Goal: Obtain resource: Download file/media

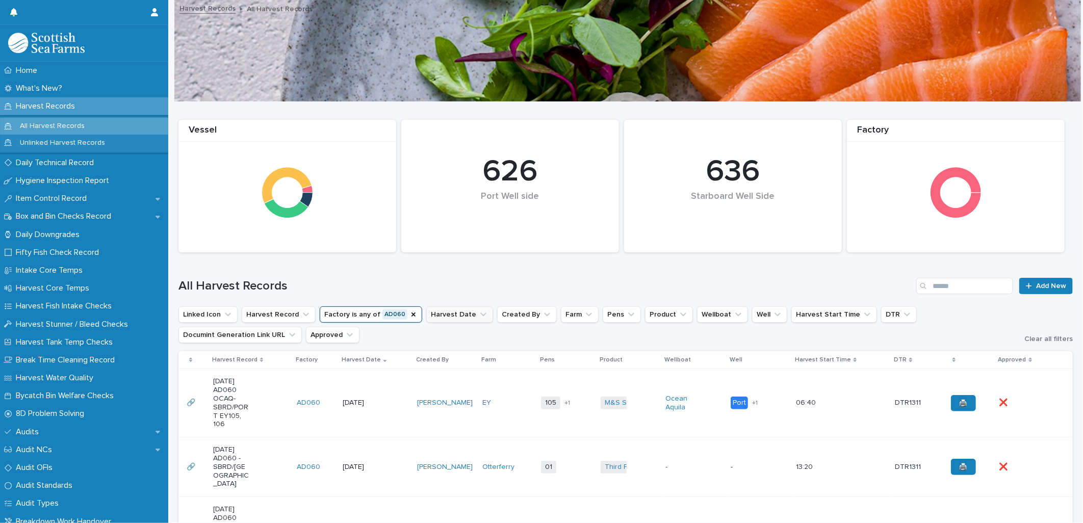
click at [439, 312] on button "Harvest Date" at bounding box center [459, 314] width 67 height 16
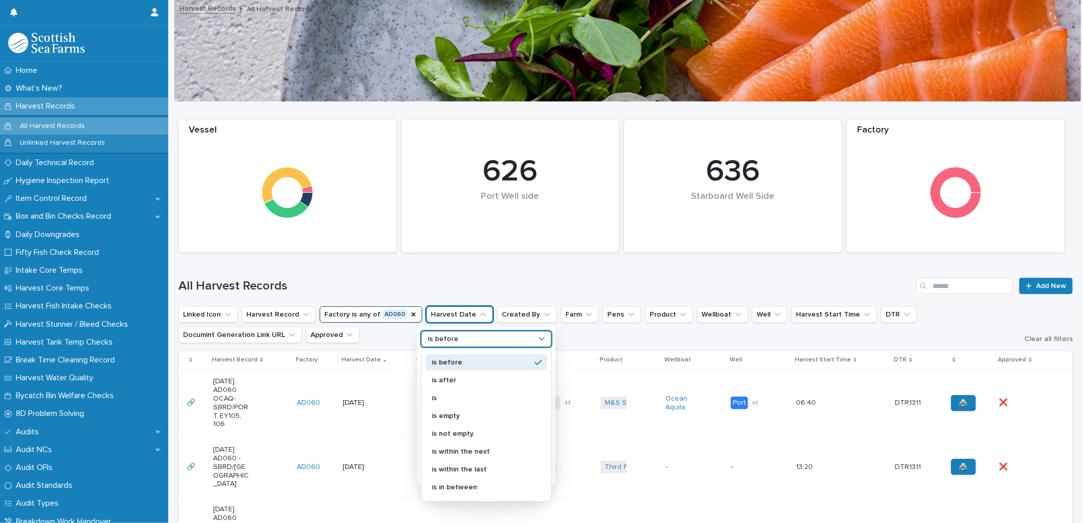
click at [442, 337] on p "is before" at bounding box center [443, 339] width 31 height 9
click at [459, 396] on p "is" at bounding box center [481, 398] width 99 height 7
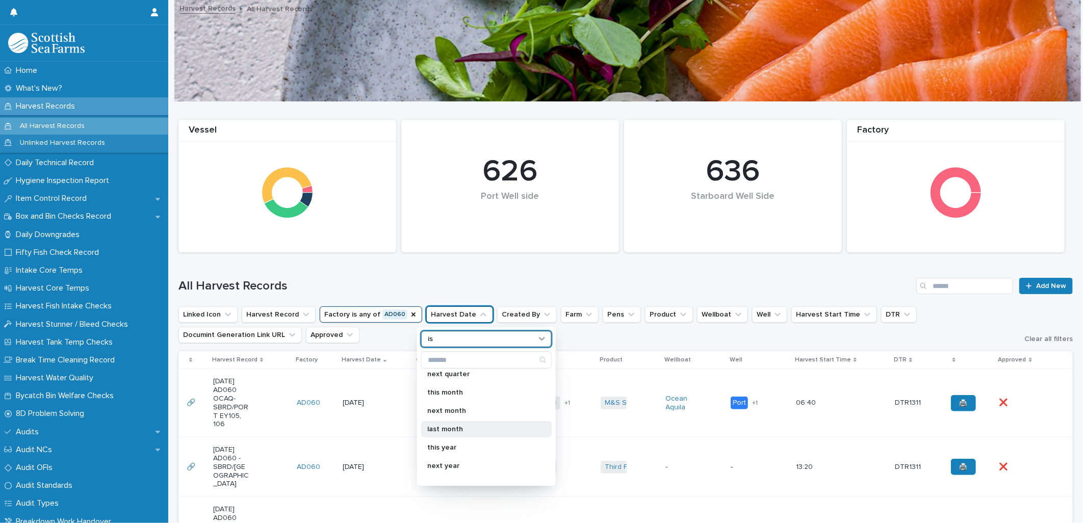
click at [485, 427] on p "last month" at bounding box center [481, 429] width 108 height 7
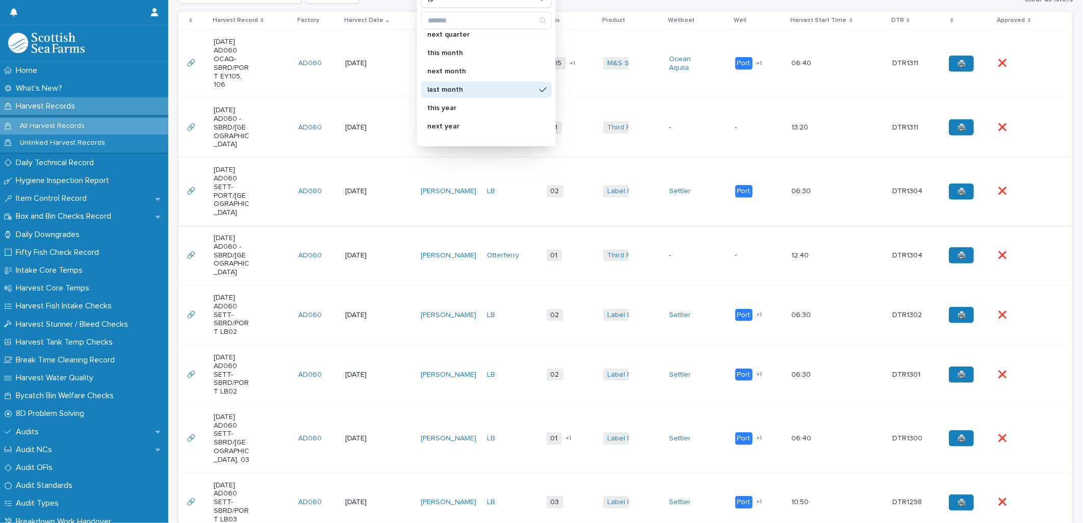
scroll to position [170, 0]
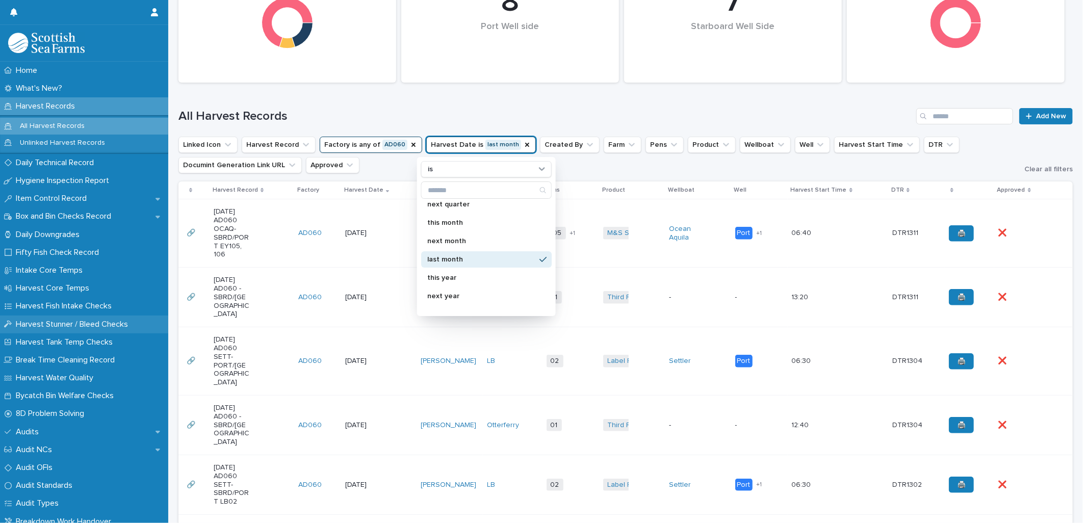
click at [108, 326] on p "Harvest Stunner / Bleed Checks" at bounding box center [74, 325] width 124 height 10
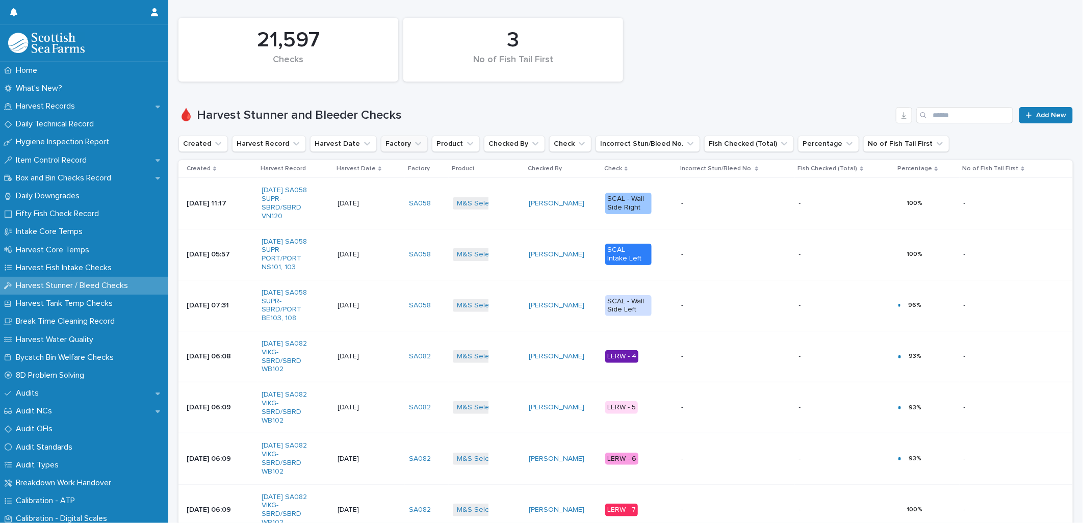
click at [396, 142] on button "Factory" at bounding box center [404, 144] width 47 height 16
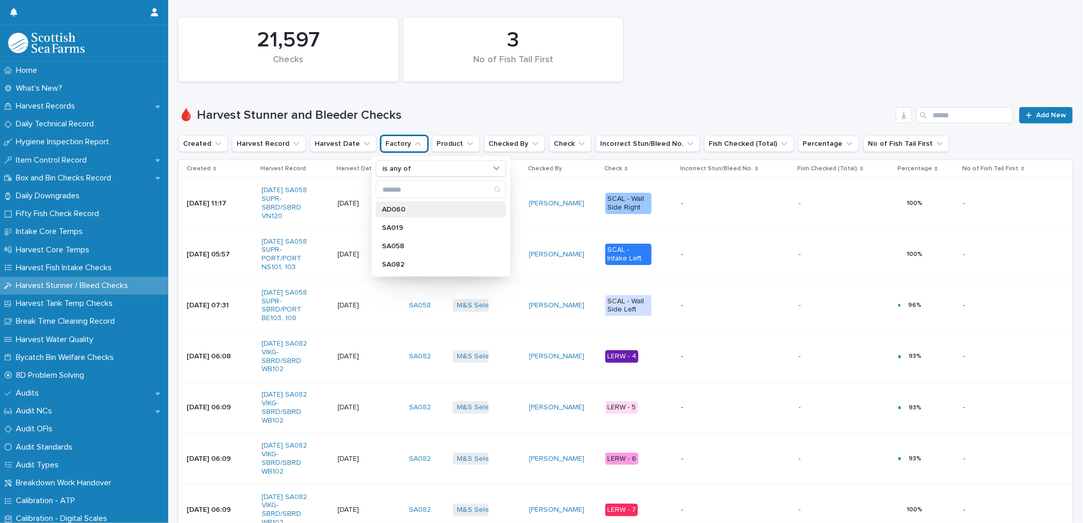
click at [400, 203] on div "AD060" at bounding box center [441, 209] width 130 height 16
click at [339, 141] on button "Harvest Date" at bounding box center [343, 144] width 67 height 16
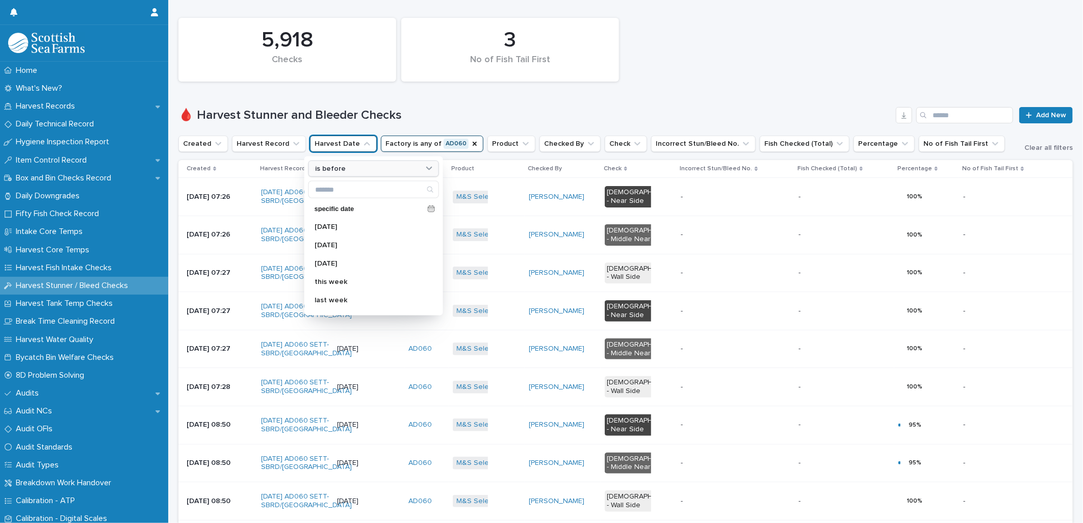
click at [350, 166] on div "is before" at bounding box center [367, 168] width 113 height 11
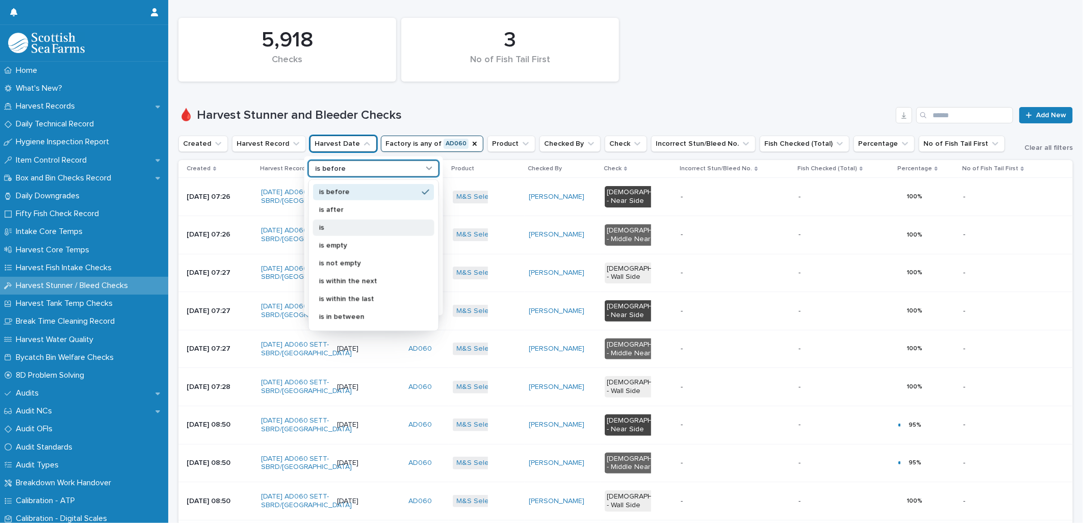
click at [350, 222] on div "is" at bounding box center [373, 227] width 121 height 16
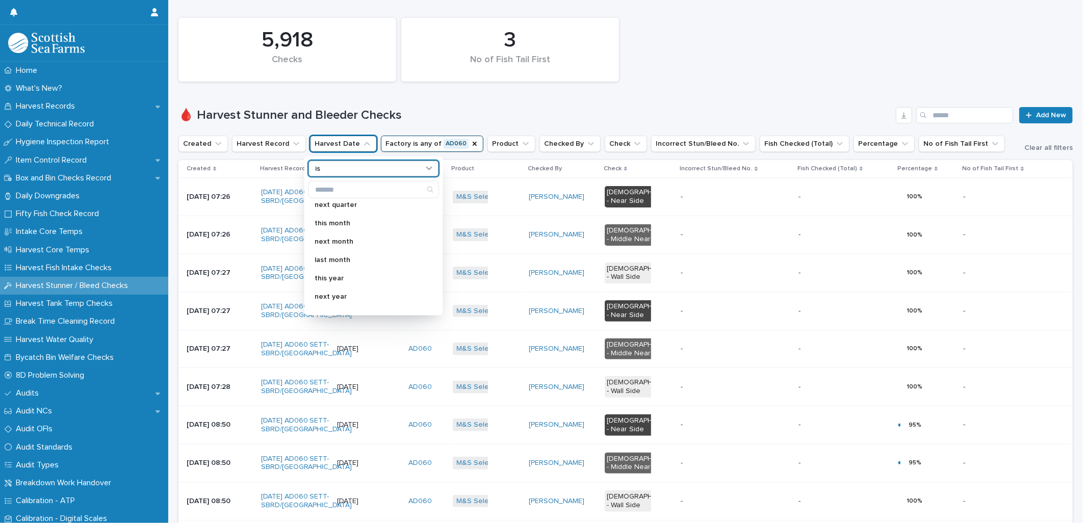
scroll to position [170, 0]
click at [356, 260] on p "last month" at bounding box center [369, 258] width 108 height 7
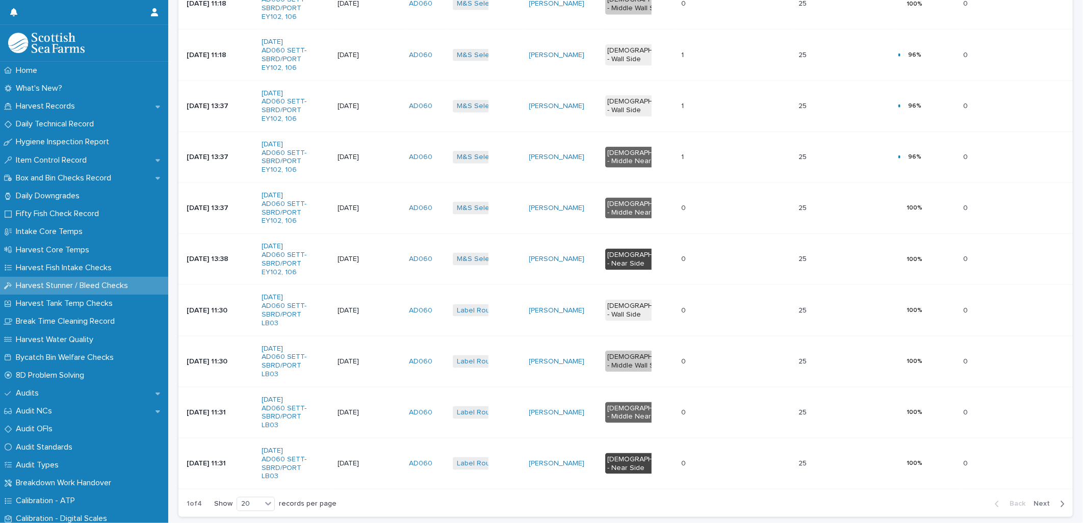
scroll to position [736, 0]
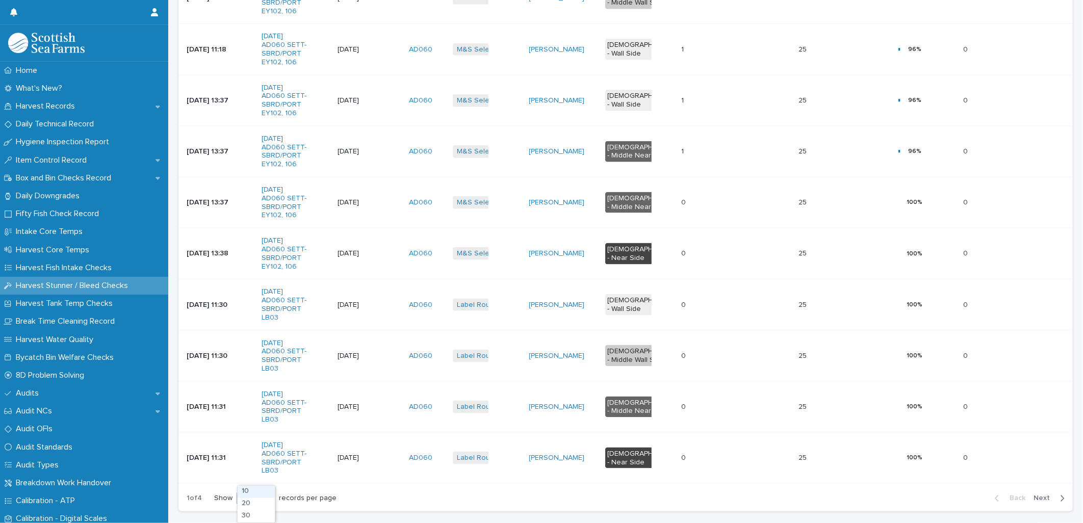
click at [262, 493] on div "20" at bounding box center [249, 498] width 24 height 11
click at [255, 517] on div "30" at bounding box center [256, 516] width 37 height 12
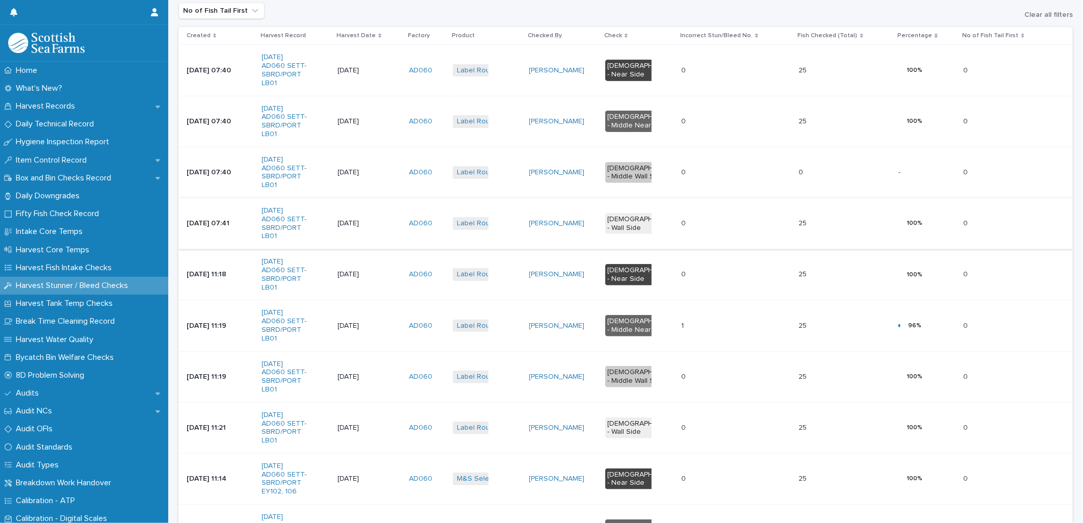
scroll to position [0, 0]
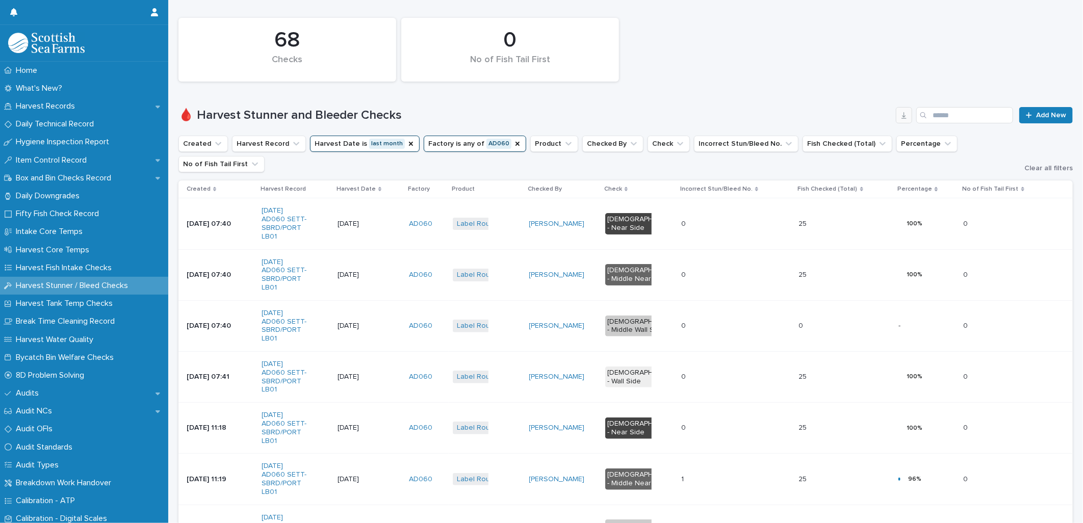
click at [900, 113] on icon "button" at bounding box center [904, 115] width 8 height 8
click at [414, 323] on td "AD060" at bounding box center [427, 325] width 44 height 51
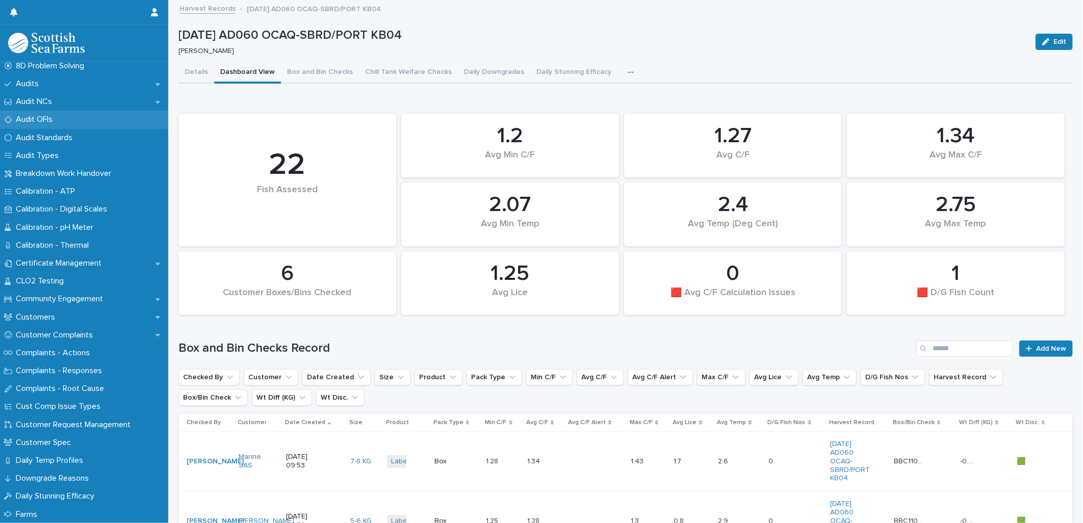
scroll to position [283, 0]
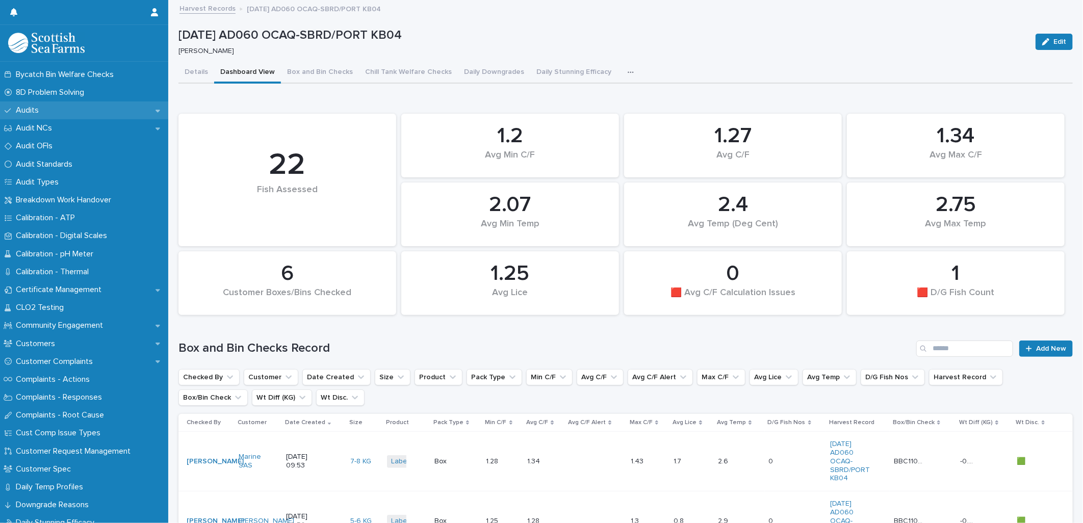
click at [50, 103] on div "Audits" at bounding box center [84, 110] width 168 height 18
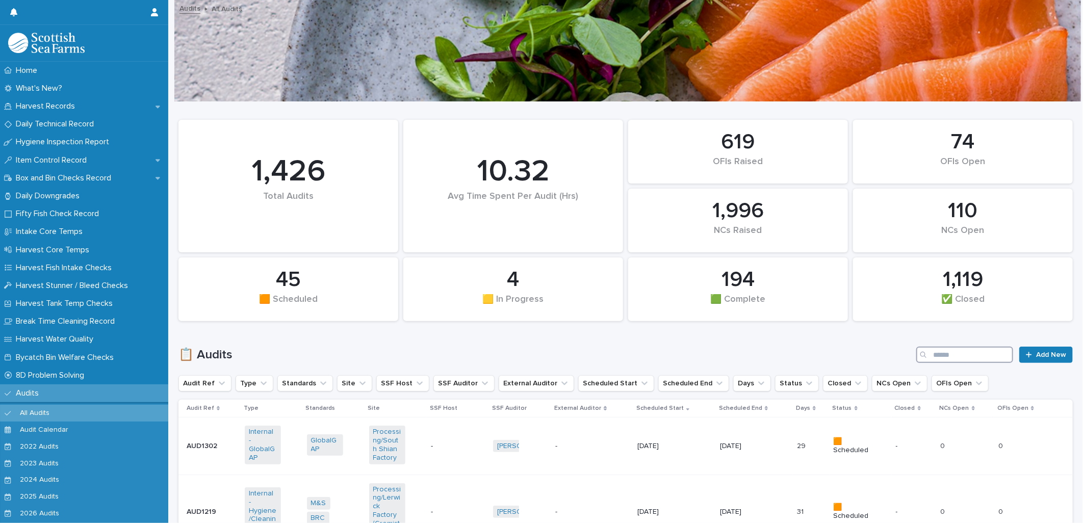
click at [939, 354] on input "Search" at bounding box center [964, 355] width 97 height 16
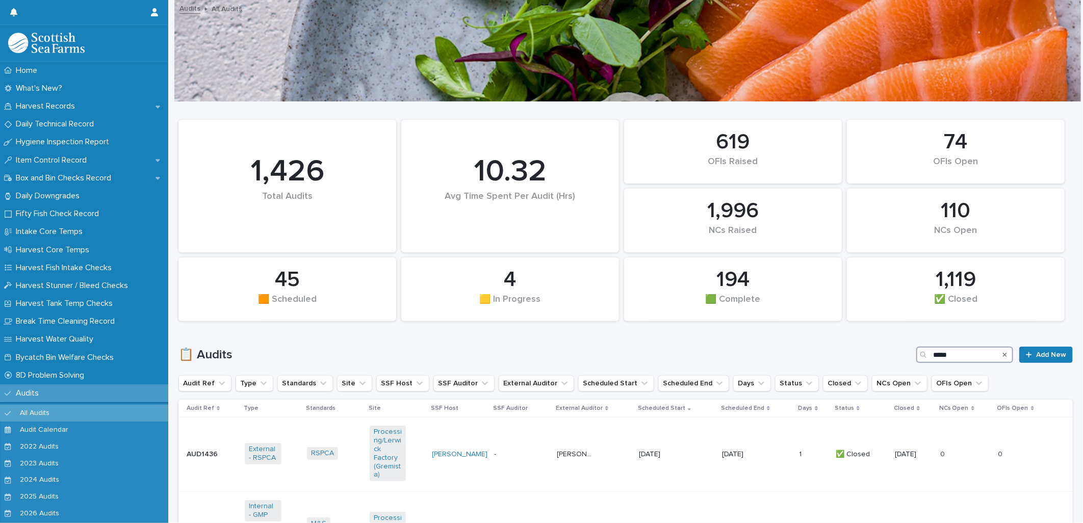
type input "*****"
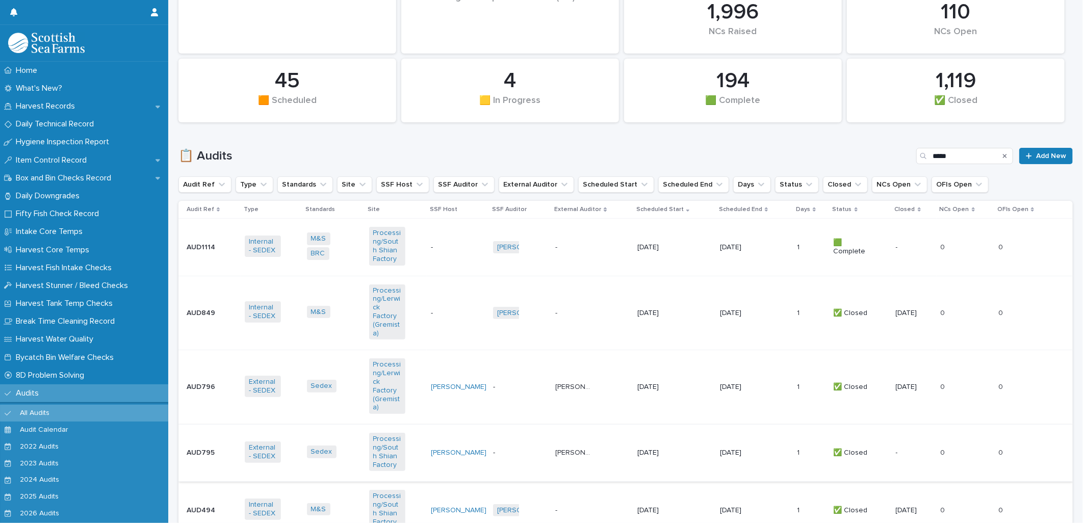
scroll to position [158, 0]
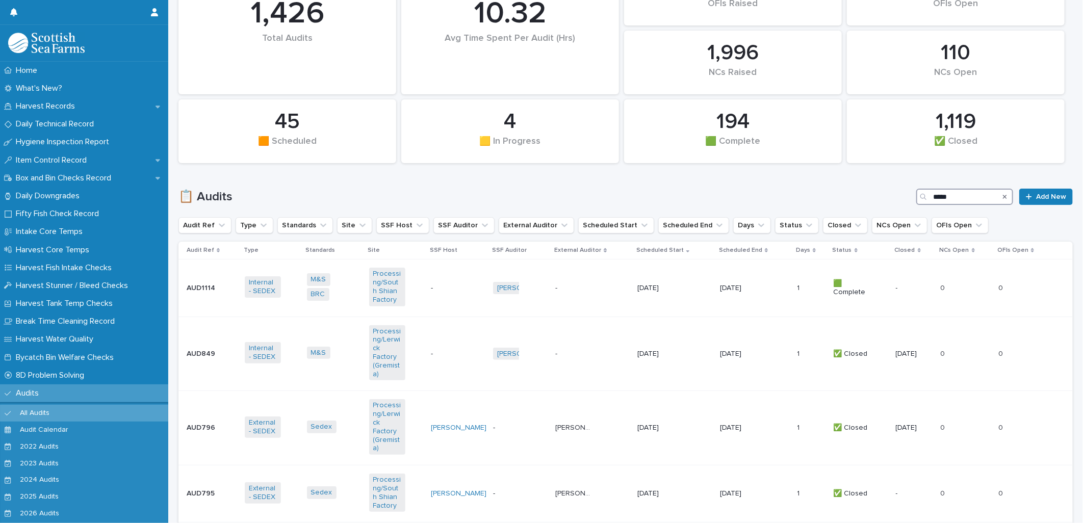
click at [957, 197] on input "*****" at bounding box center [964, 197] width 97 height 16
click at [472, 490] on div "[PERSON_NAME]" at bounding box center [458, 493] width 54 height 17
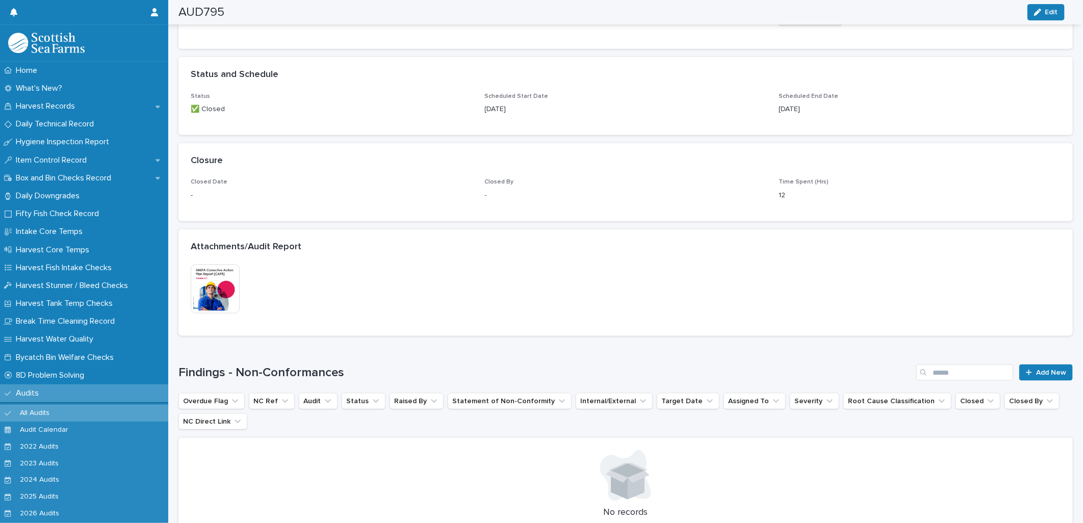
scroll to position [690, 0]
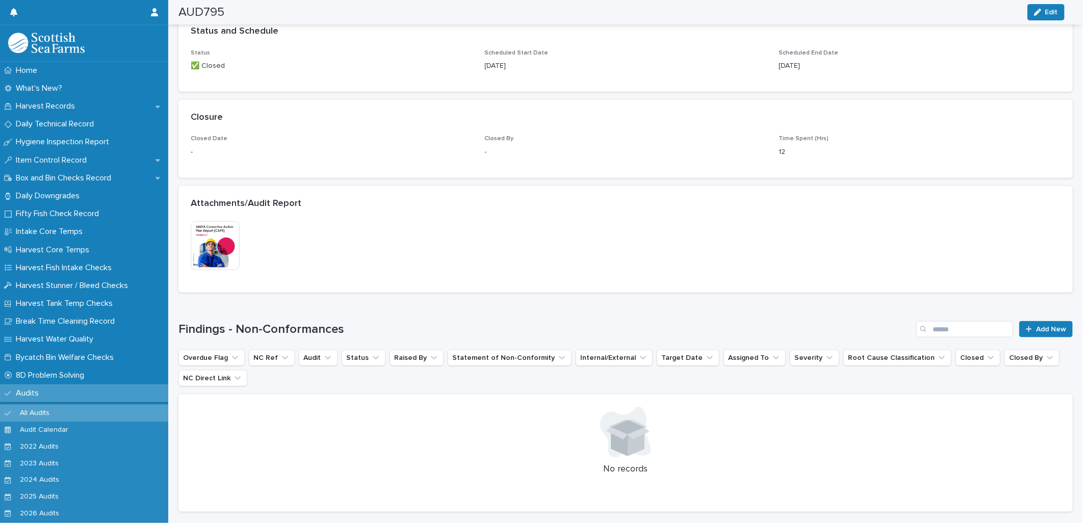
click at [210, 244] on img at bounding box center [215, 245] width 49 height 49
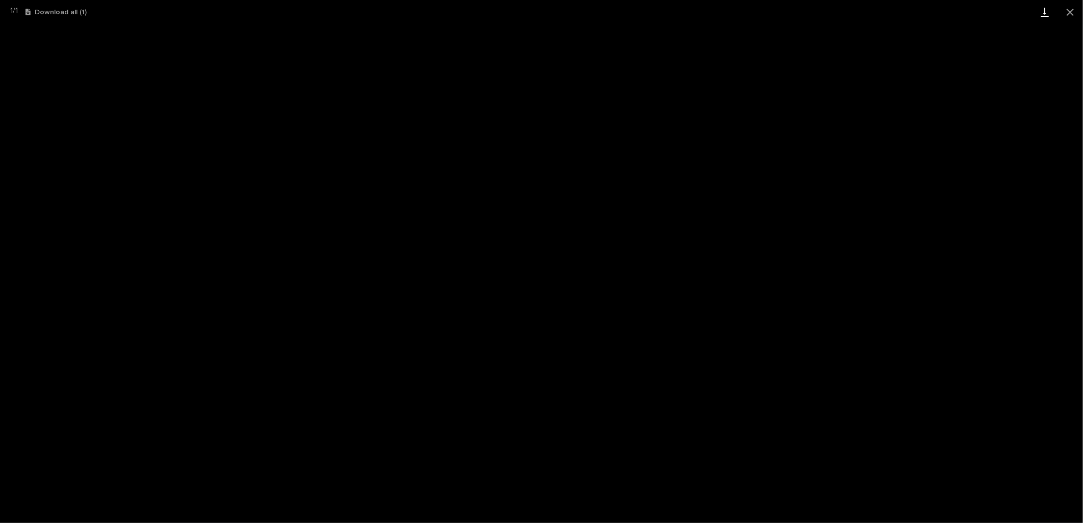
click at [1041, 11] on link "Download" at bounding box center [1044, 12] width 25 height 24
